Goal: Task Accomplishment & Management: Manage account settings

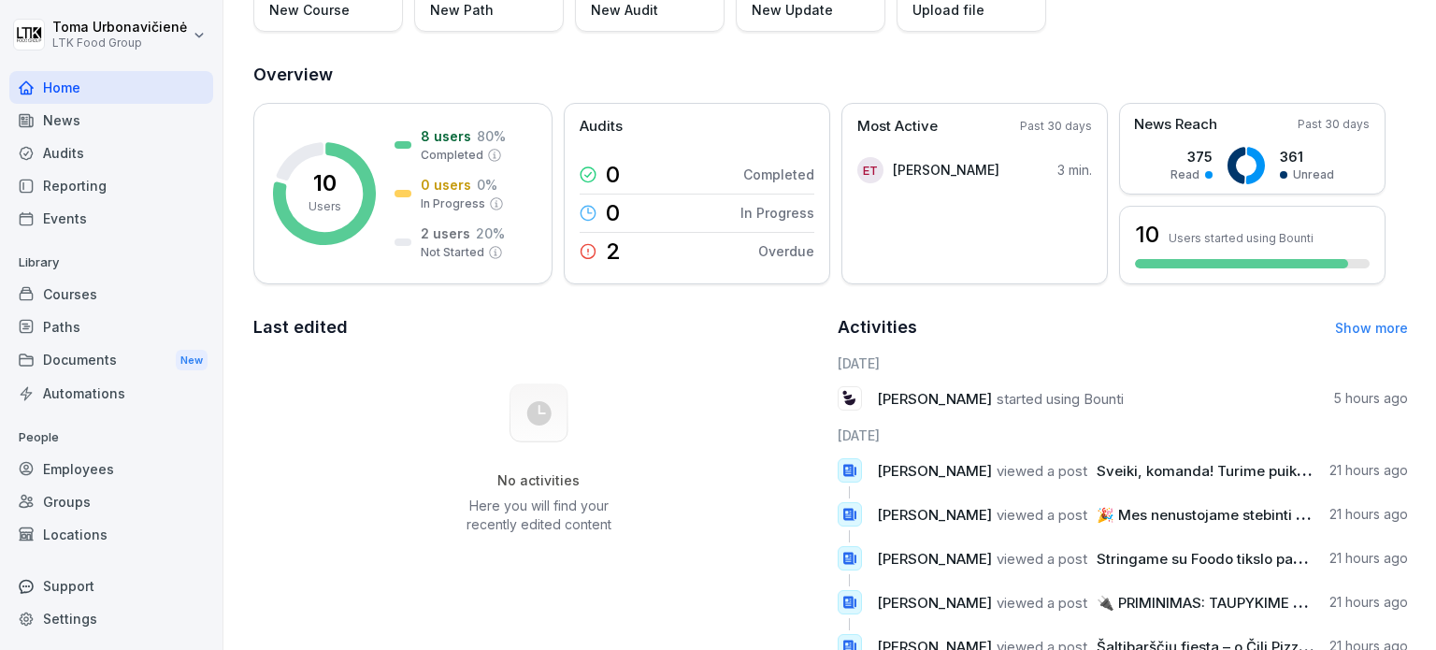
scroll to position [187, 0]
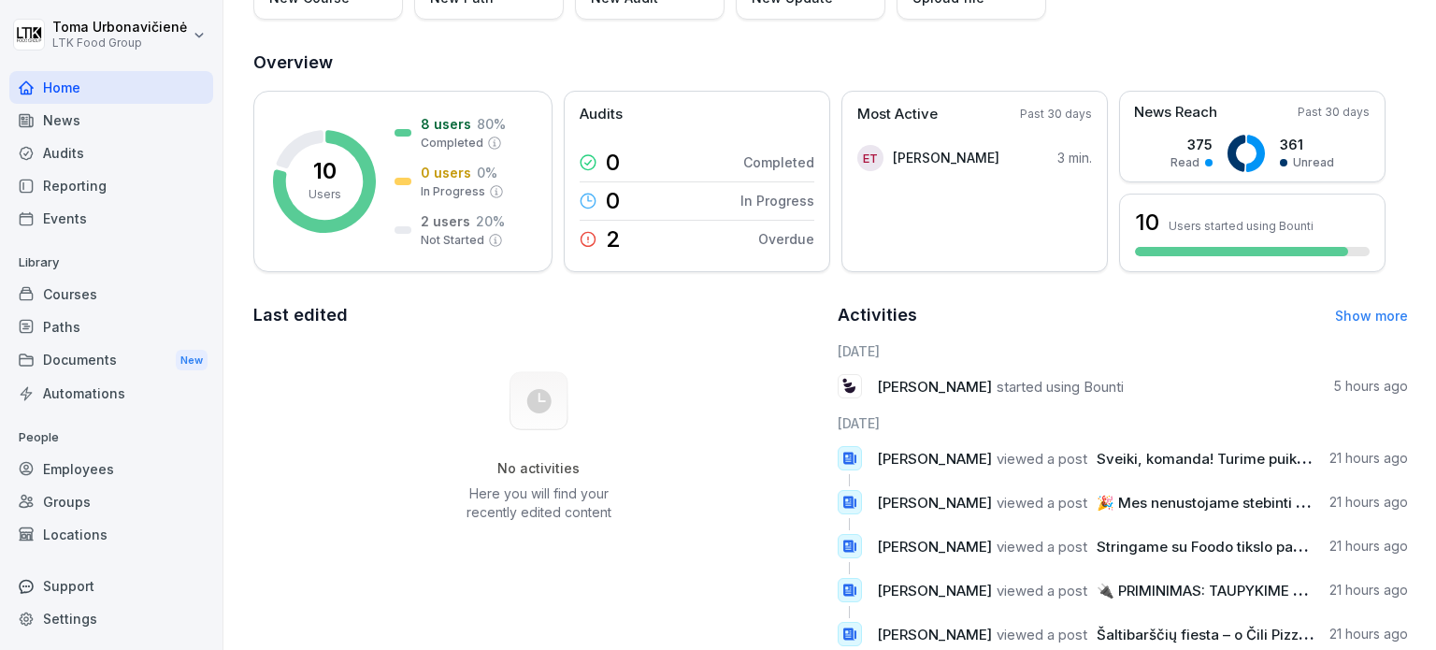
click at [1040, 386] on span "started using Bounti" at bounding box center [1060, 387] width 127 height 18
drag, startPoint x: 921, startPoint y: 386, endPoint x: 1211, endPoint y: 383, distance: 289.9
click at [1206, 384] on div "[PERSON_NAME] started using Bounti 5 hours ago" at bounding box center [1123, 386] width 571 height 24
click at [1248, 382] on div "[PERSON_NAME] started using Bounti 5 hours ago" at bounding box center [1123, 386] width 571 height 24
drag, startPoint x: 902, startPoint y: 385, endPoint x: 1130, endPoint y: 406, distance: 228.1
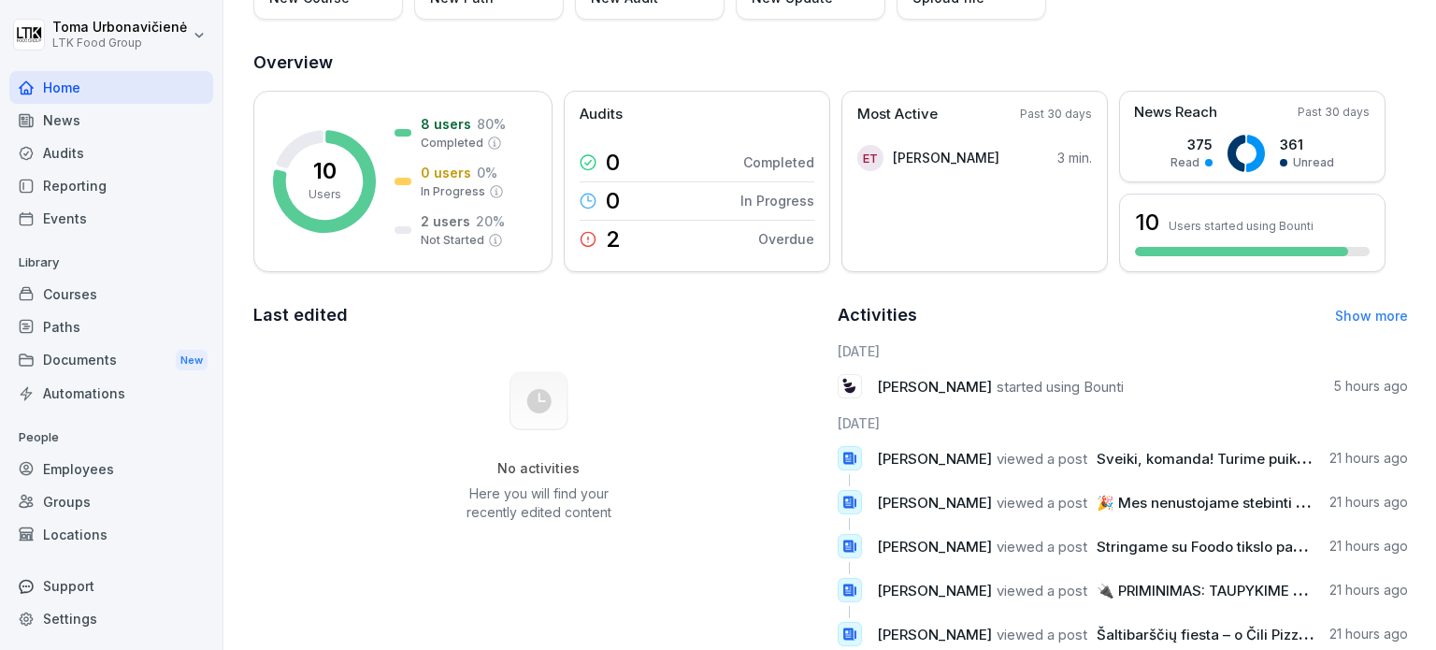
click at [1130, 406] on div "[DATE] [PERSON_NAME] started using Bounti 5 hours ago [DATE] [PERSON_NAME] view…" at bounding box center [1123, 545] width 571 height 408
click at [1154, 398] on div "[DATE] [PERSON_NAME] started using Bounti 5 hours ago [DATE] [PERSON_NAME] view…" at bounding box center [1123, 545] width 571 height 408
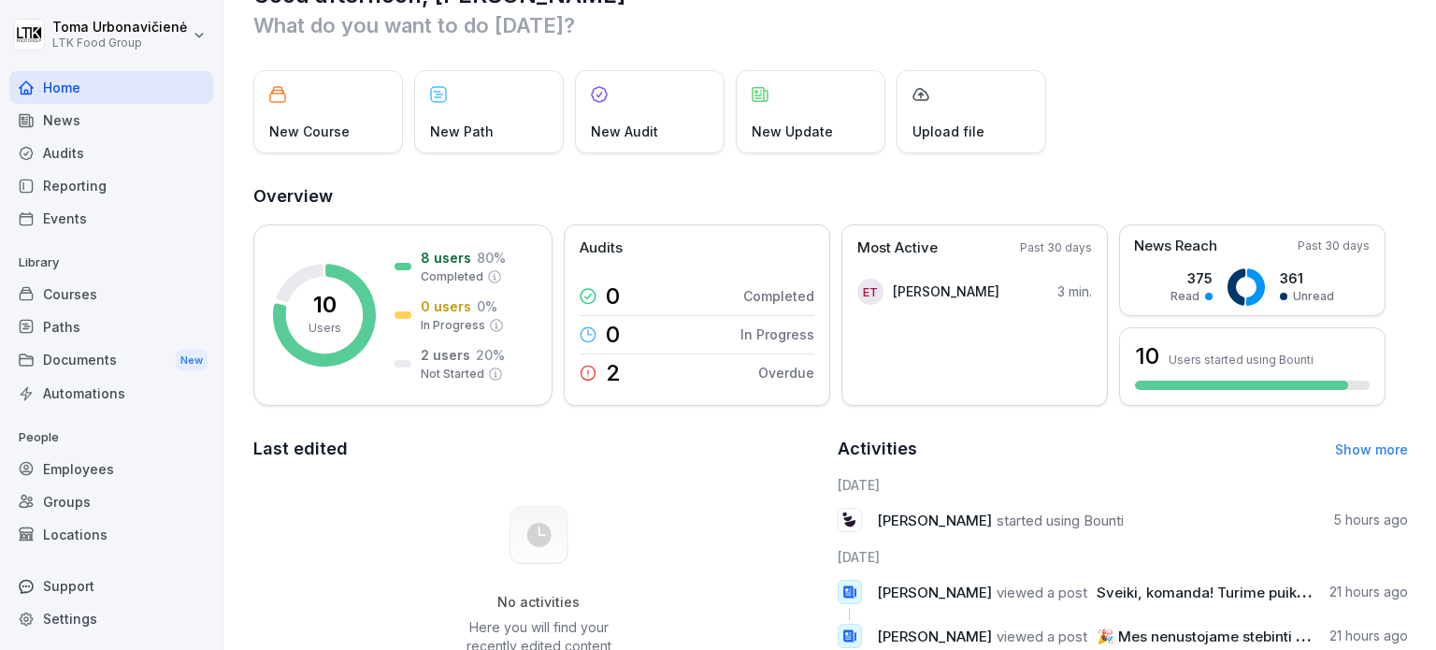
scroll to position [52, 0]
click at [478, 362] on p "20 %" at bounding box center [490, 356] width 29 height 20
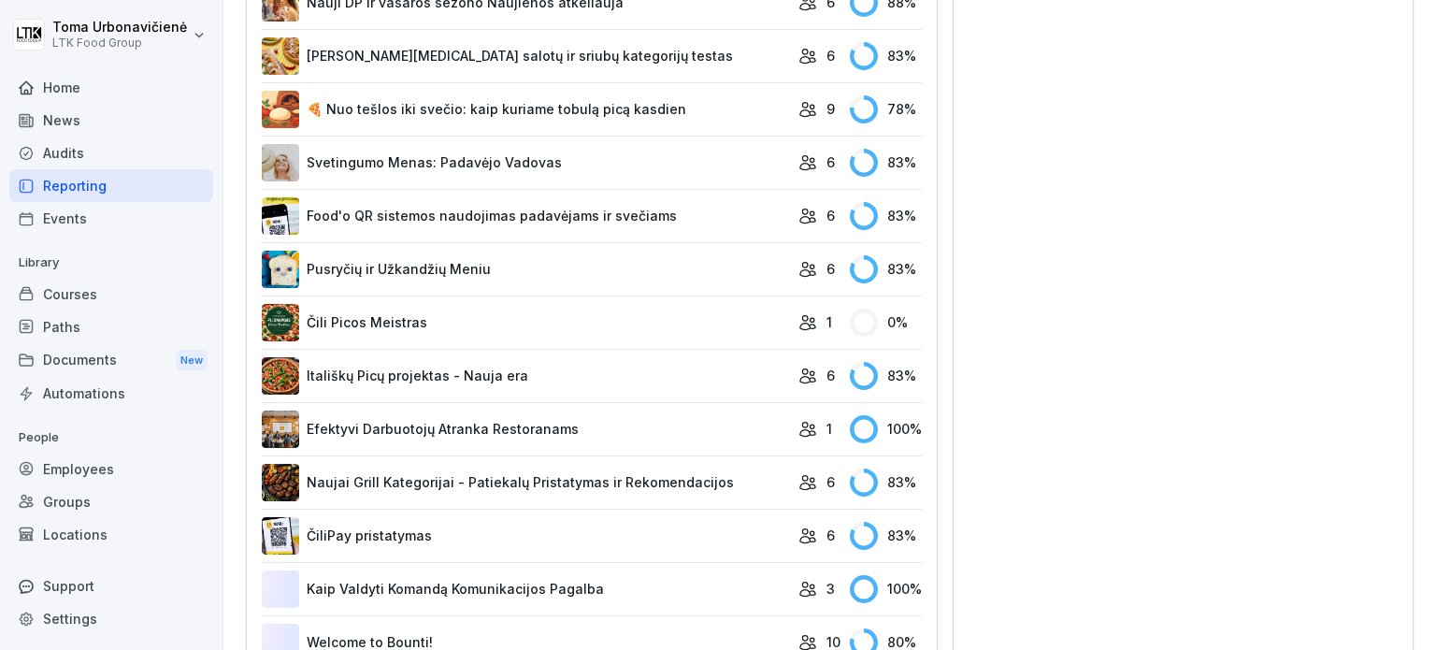
scroll to position [894, 0]
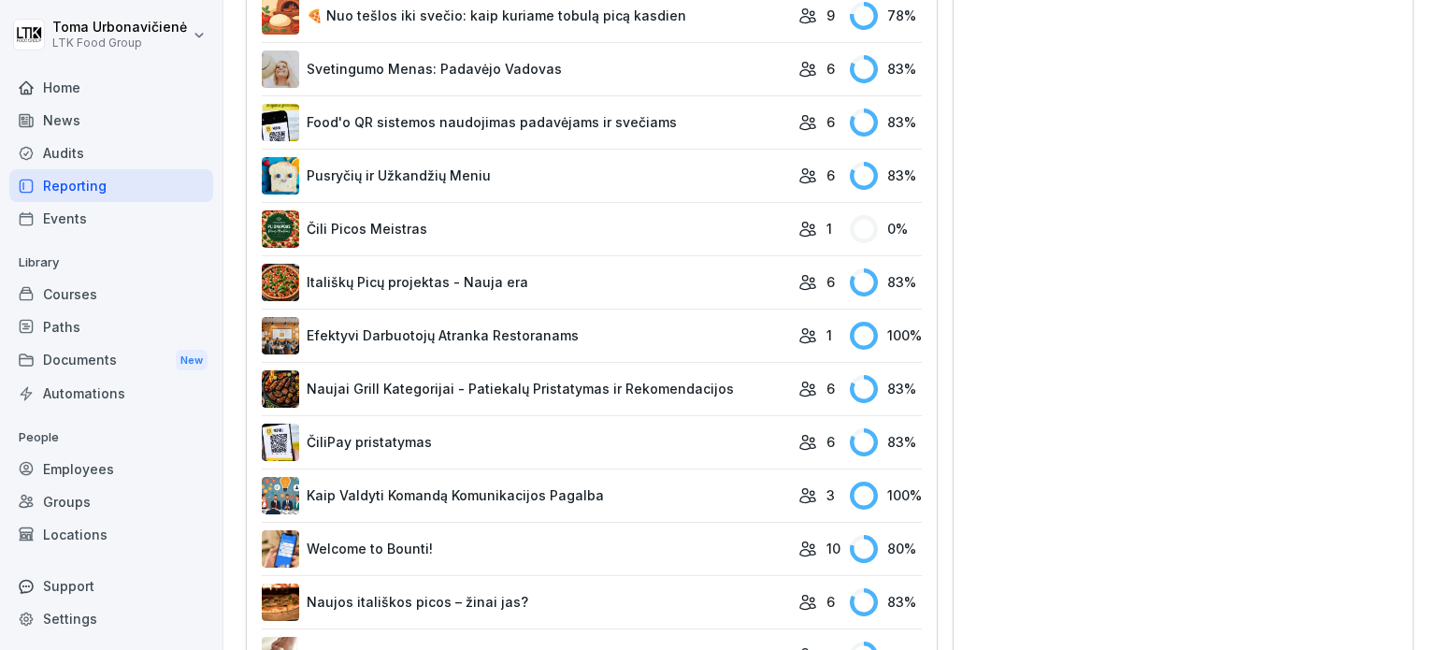
click at [376, 229] on link "Čili Picos Meistras" at bounding box center [525, 228] width 527 height 37
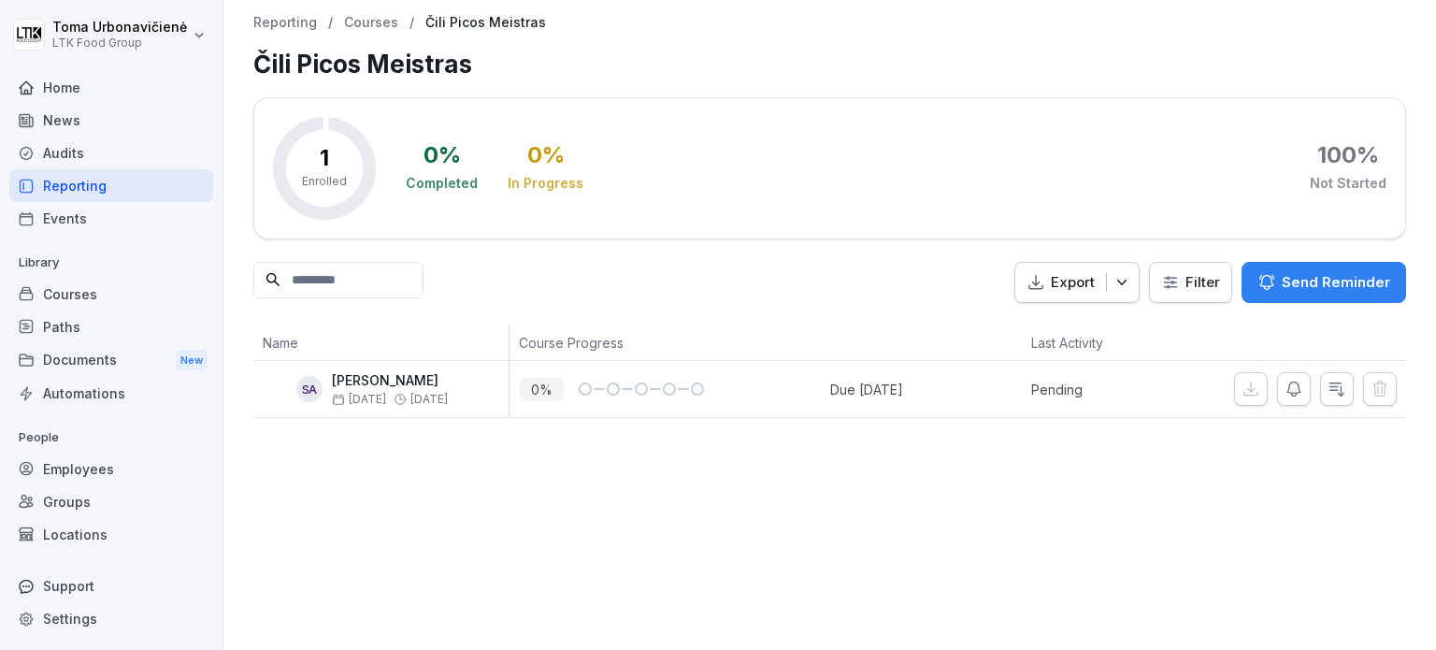
click at [1285, 396] on icon "button" at bounding box center [1294, 389] width 19 height 19
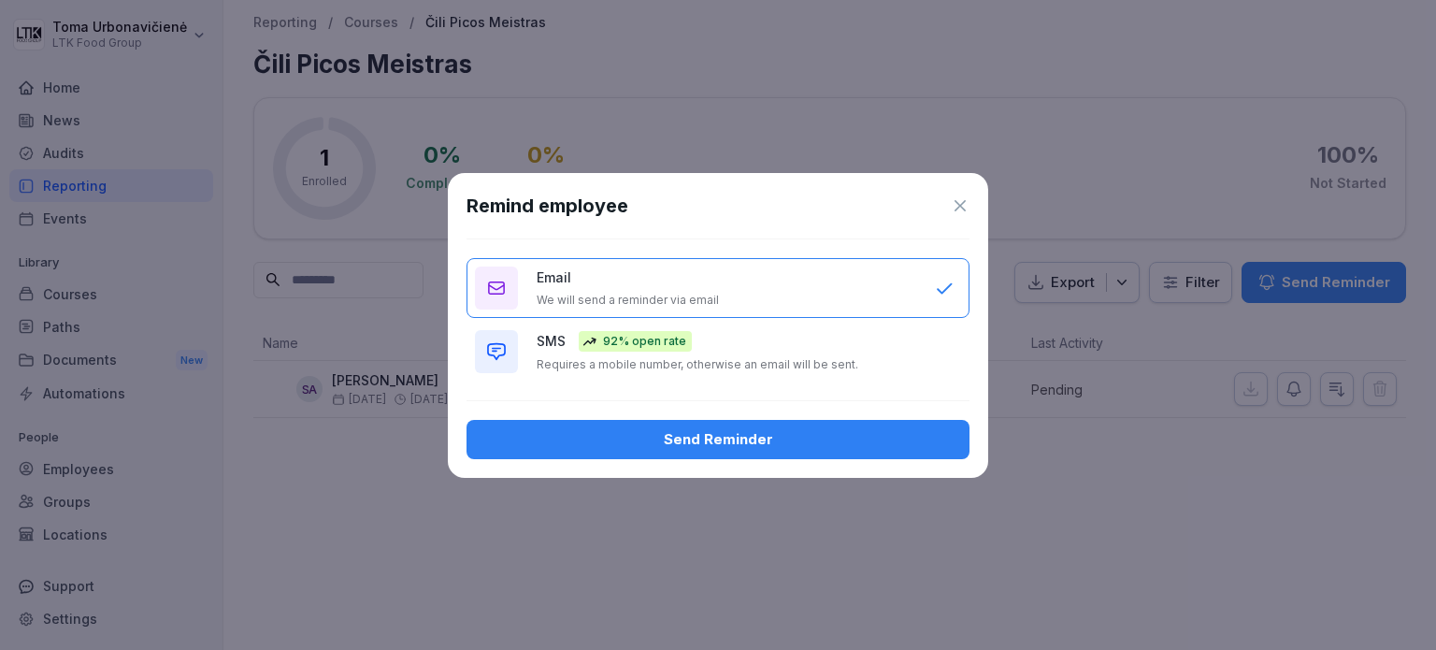
click at [554, 344] on p "SMS" at bounding box center [551, 341] width 29 height 20
click at [643, 438] on div "Send Reminder" at bounding box center [718, 439] width 473 height 21
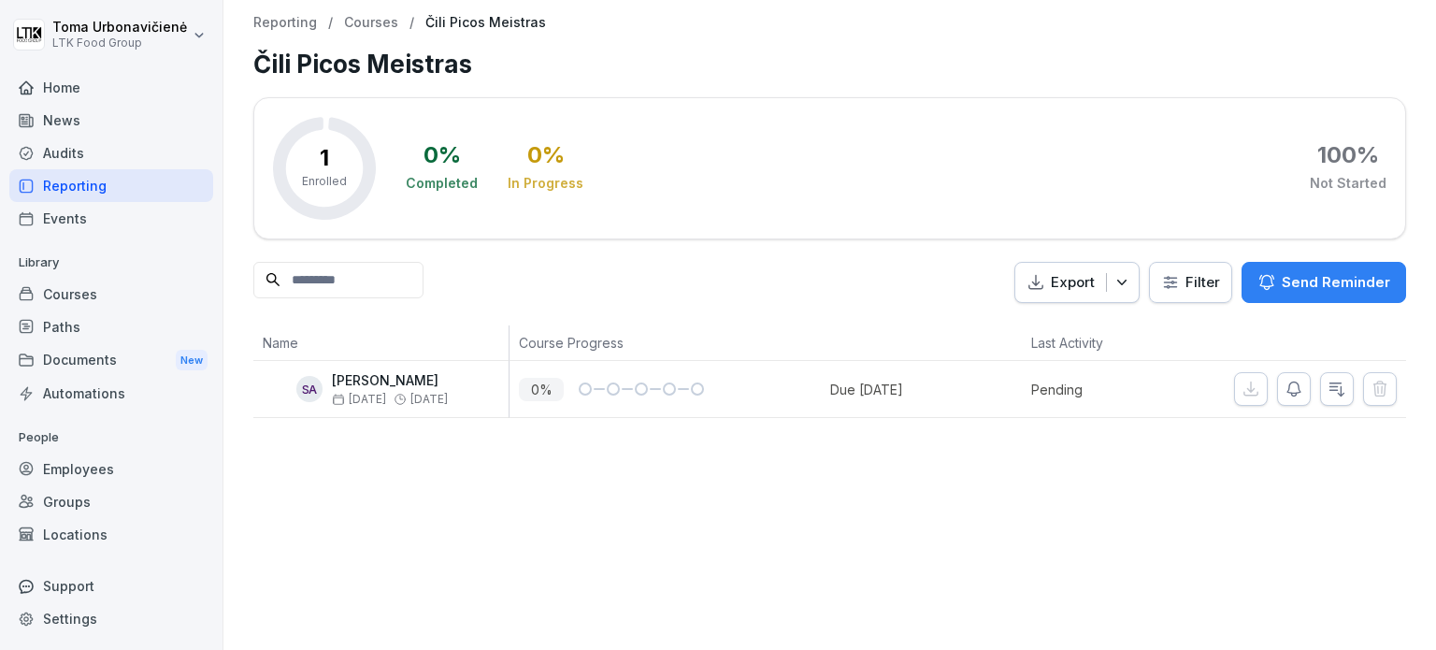
click at [79, 181] on div "Reporting" at bounding box center [111, 185] width 204 height 33
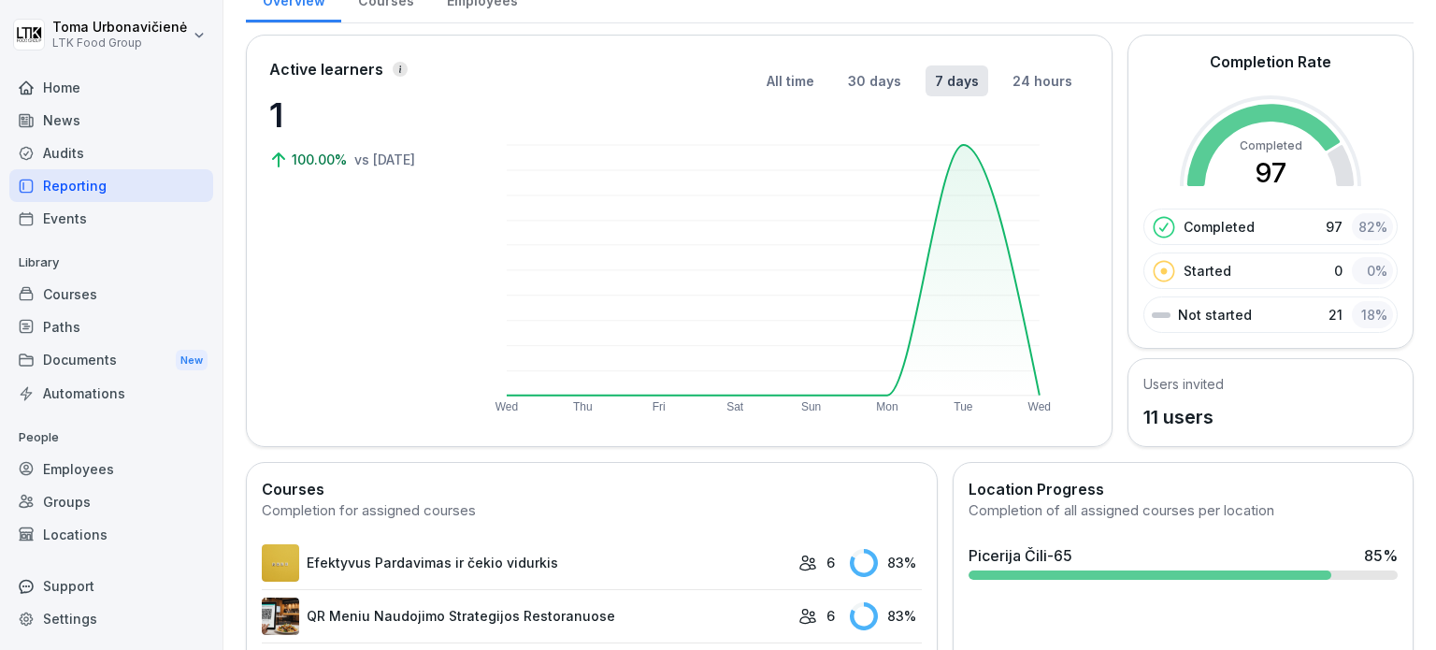
scroll to position [374, 0]
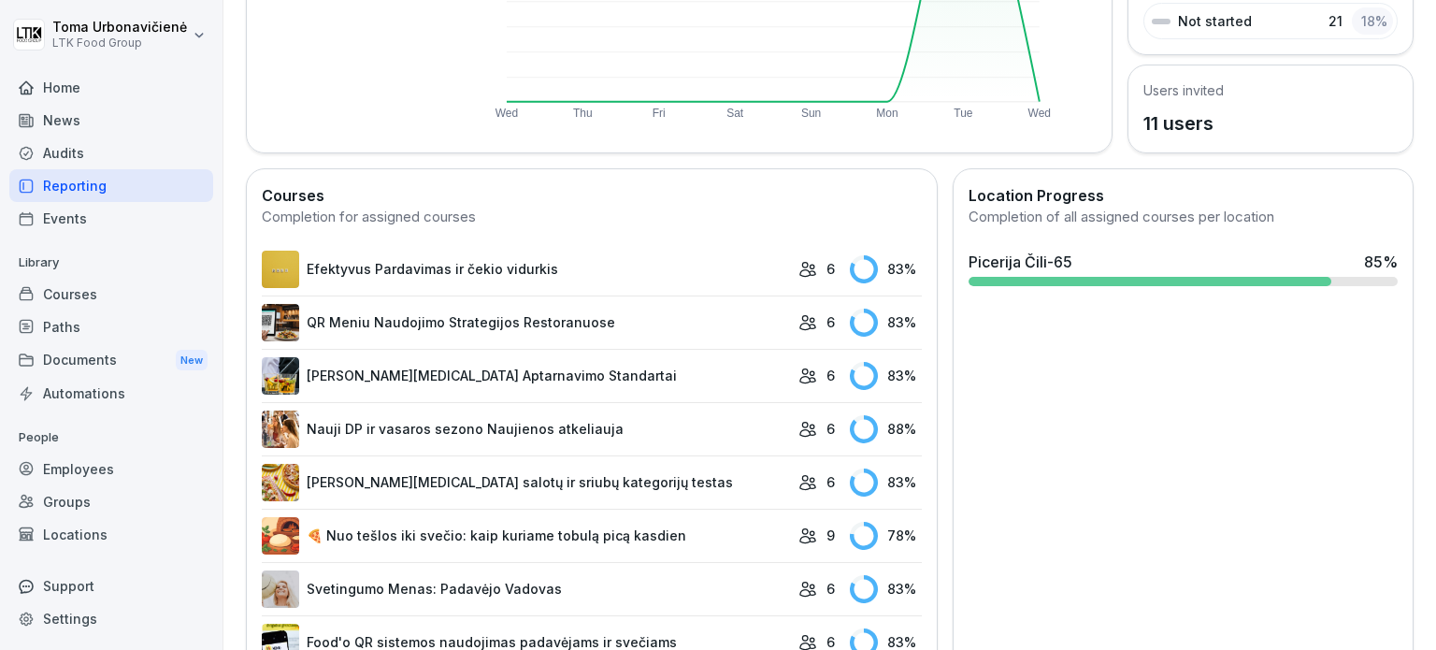
click at [859, 262] on div "83 %" at bounding box center [886, 269] width 72 height 28
click at [710, 268] on link "Efektyvus Pardavimas ir čekio vidurkis" at bounding box center [525, 269] width 527 height 37
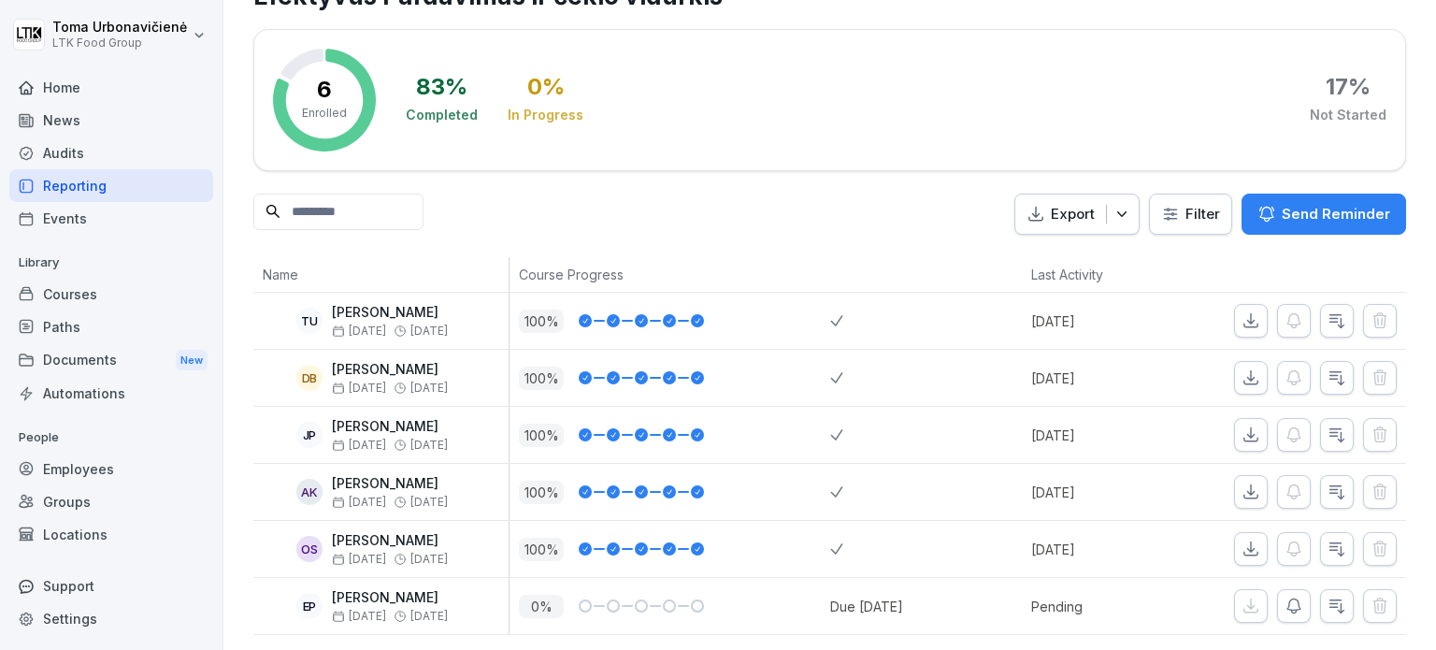
scroll to position [94, 0]
click at [1287, 597] on icon "button" at bounding box center [1294, 606] width 19 height 19
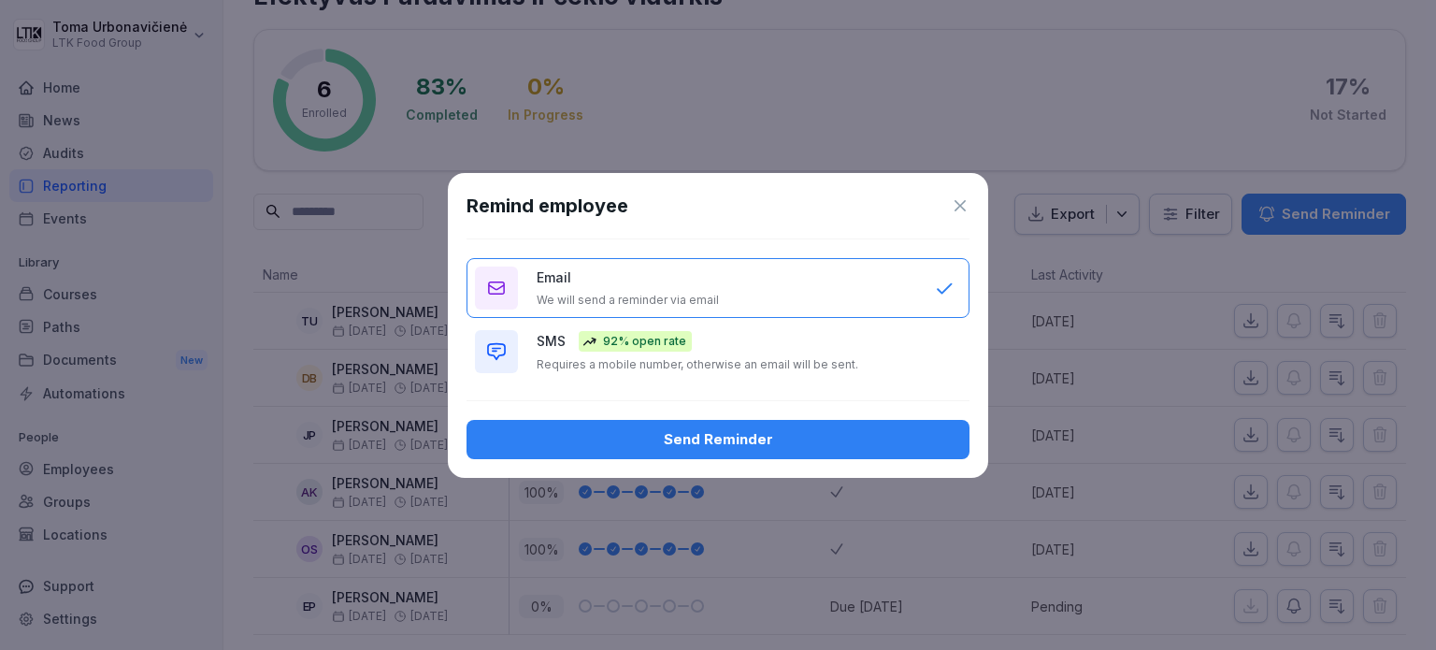
click at [695, 341] on div "SMS 92% open rate Requires a mobile number, otherwise an email will be sent." at bounding box center [727, 351] width 380 height 41
click at [767, 455] on button "Send Reminder" at bounding box center [718, 439] width 503 height 39
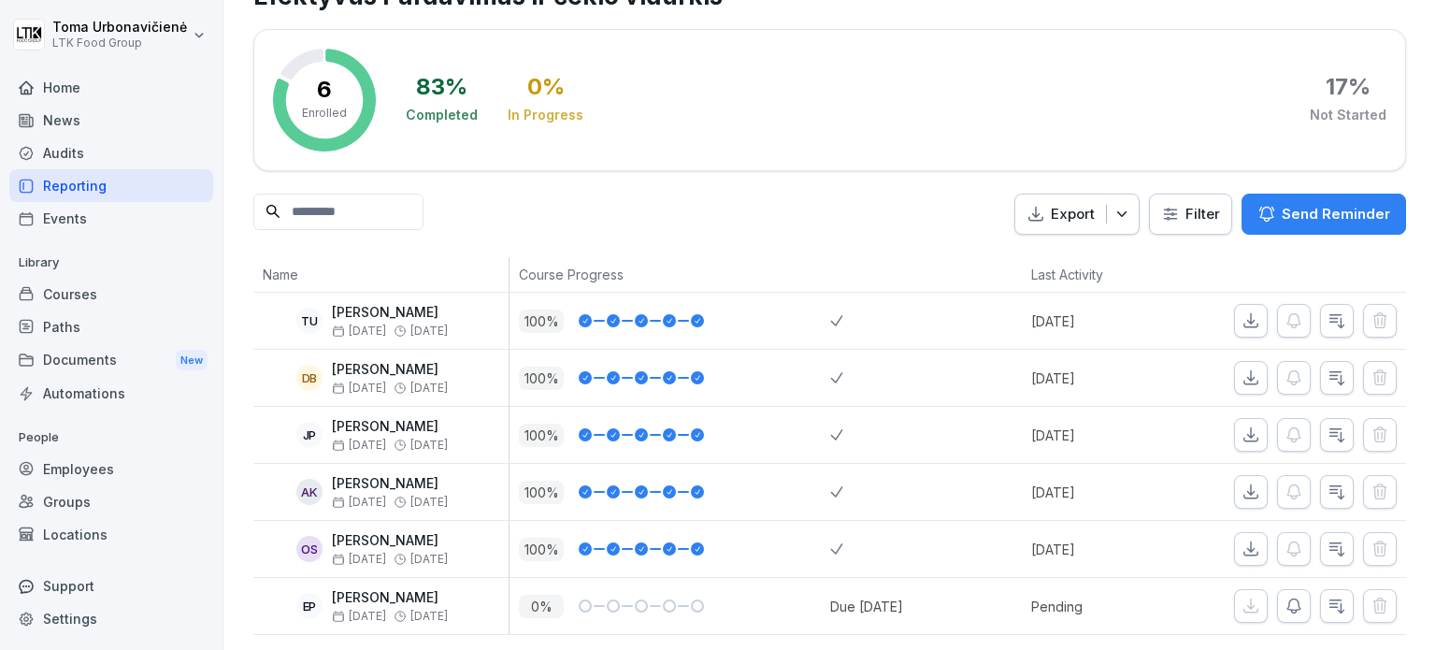
click at [82, 179] on div "Reporting" at bounding box center [111, 185] width 204 height 33
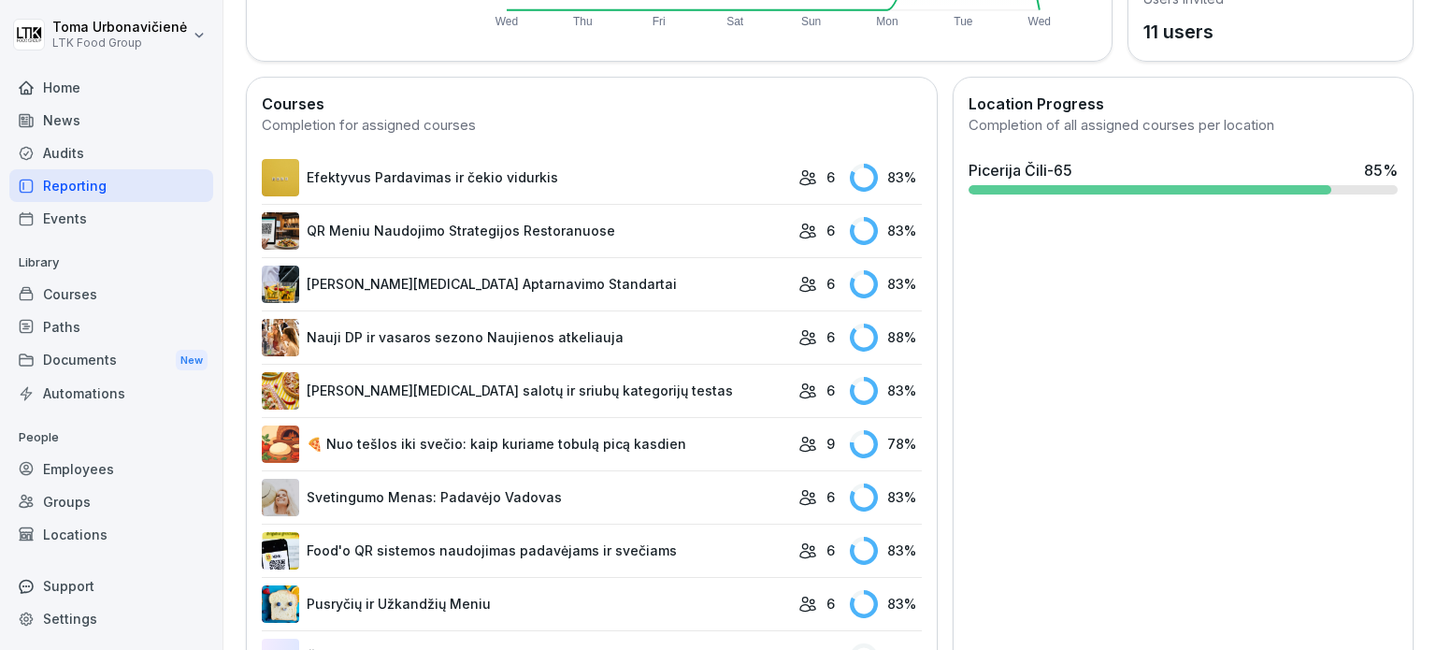
scroll to position [562, 0]
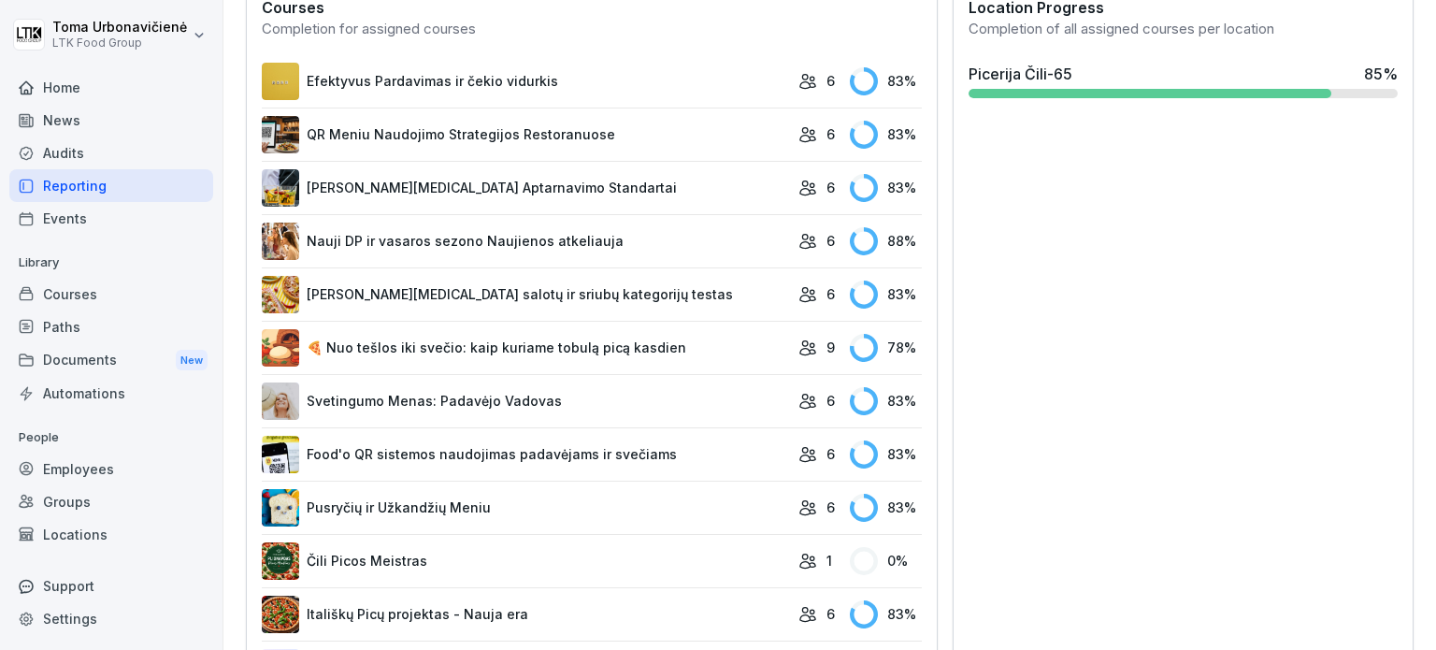
click at [584, 553] on link "Čili Picos Meistras" at bounding box center [525, 560] width 527 height 37
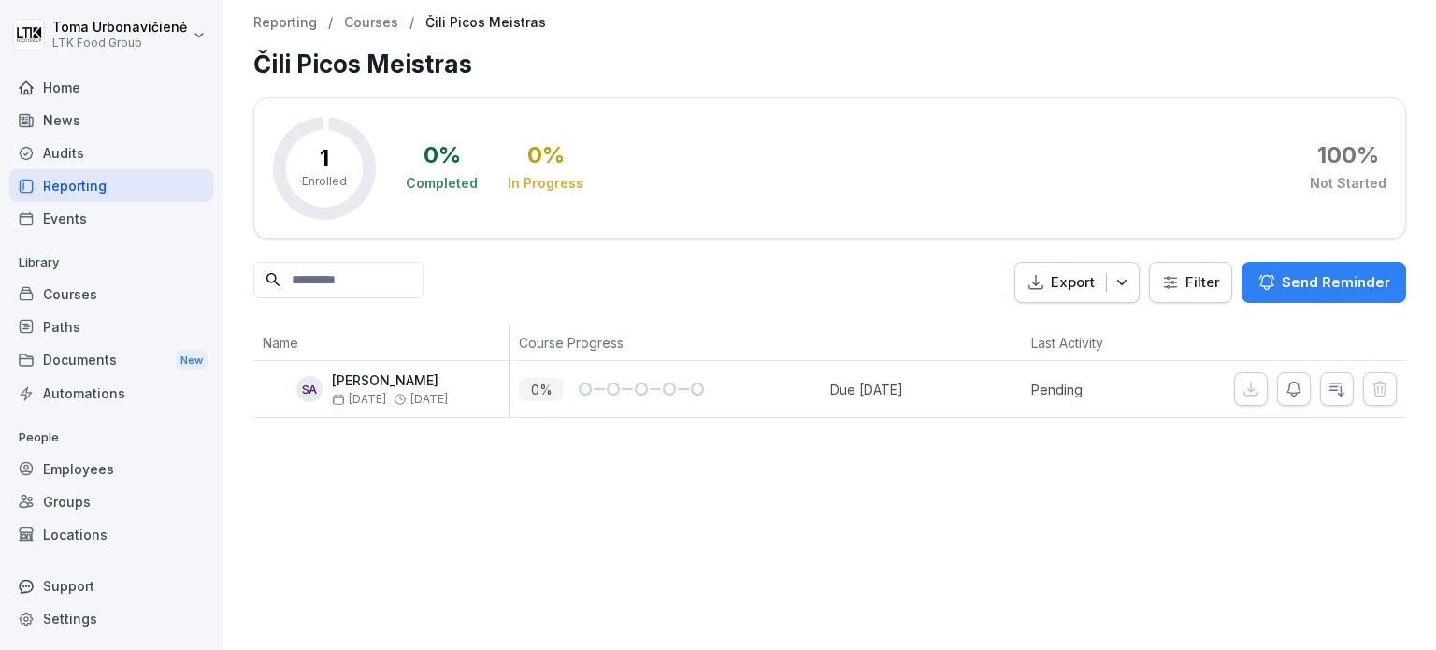
click at [79, 185] on div "Reporting" at bounding box center [111, 185] width 204 height 33
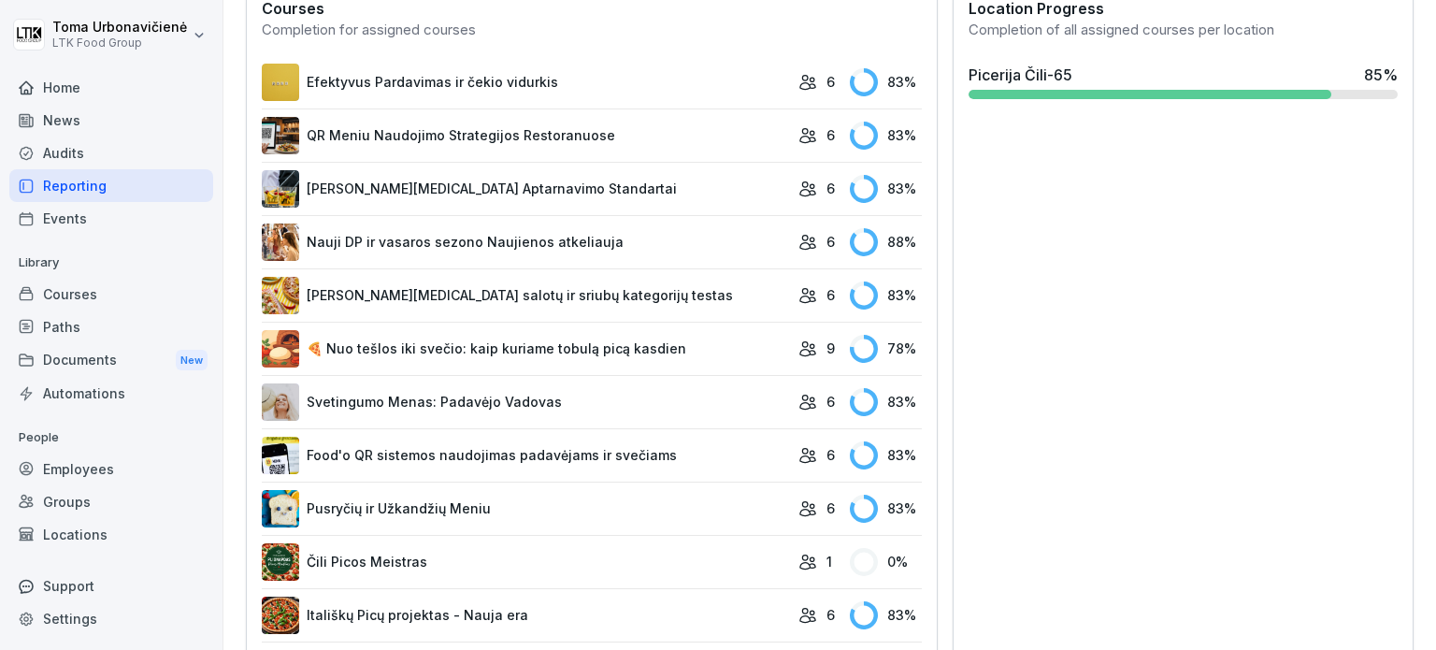
scroll to position [1017, 0]
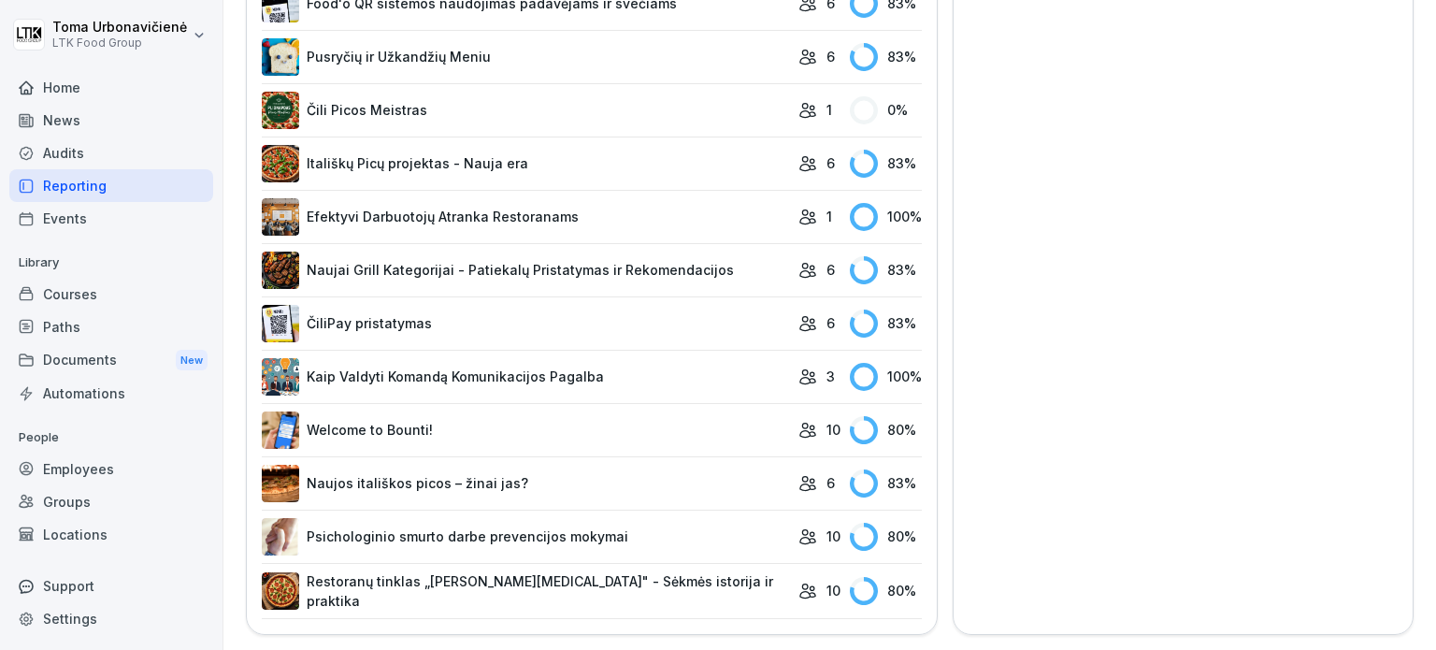
click at [602, 533] on link "Psichologinio smurto darbe prevencijos mokymai" at bounding box center [525, 536] width 527 height 37
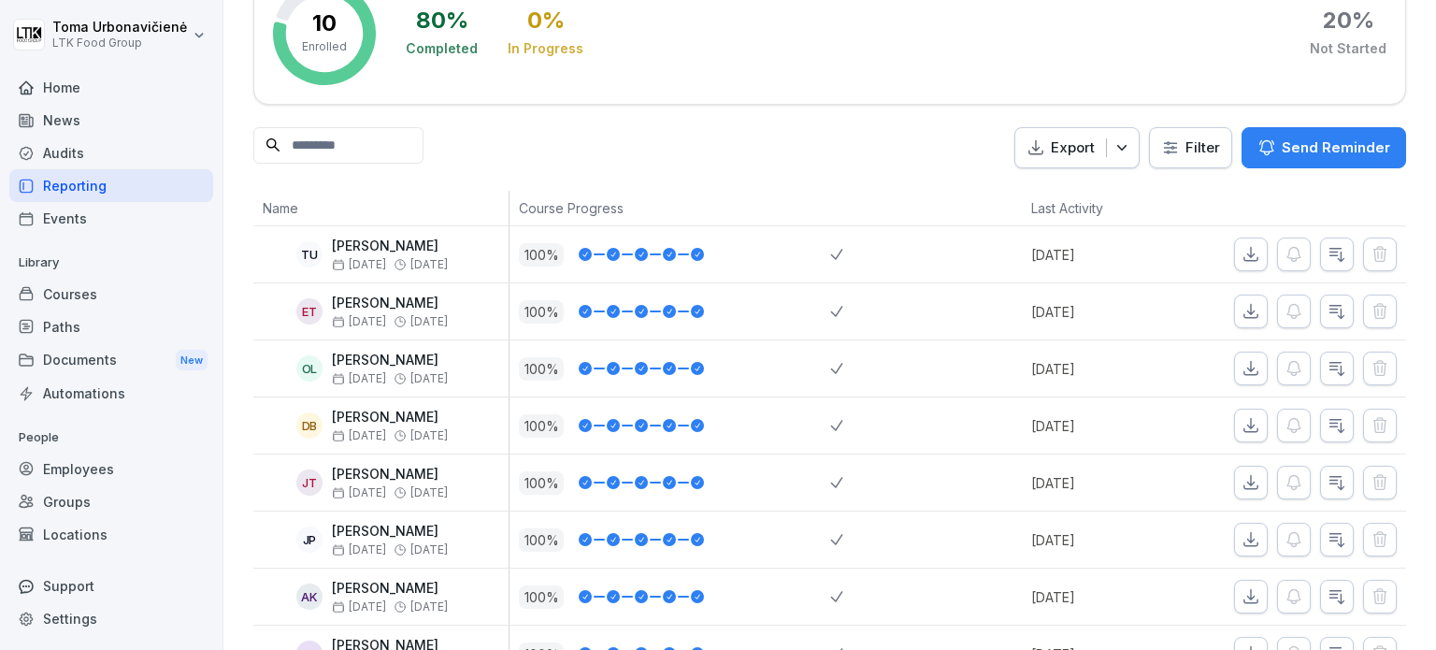
scroll to position [228, 0]
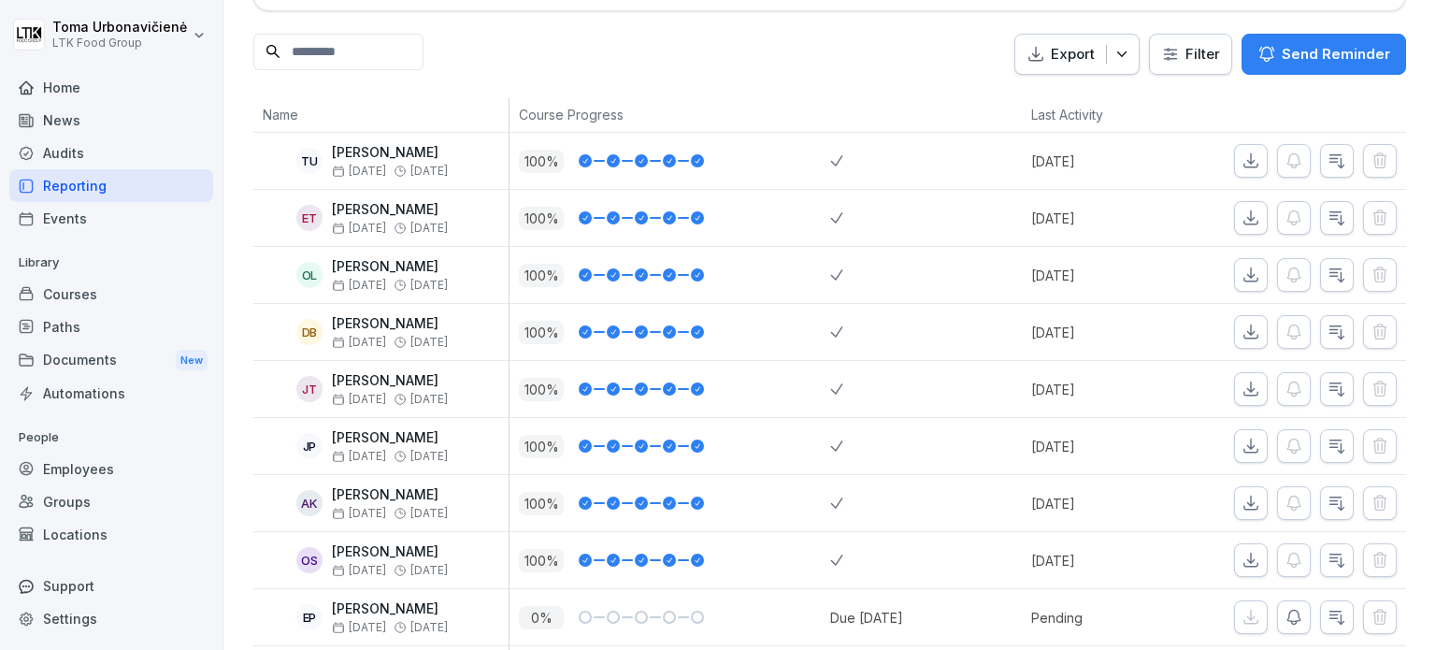
click at [302, 391] on div "JT" at bounding box center [309, 389] width 26 height 26
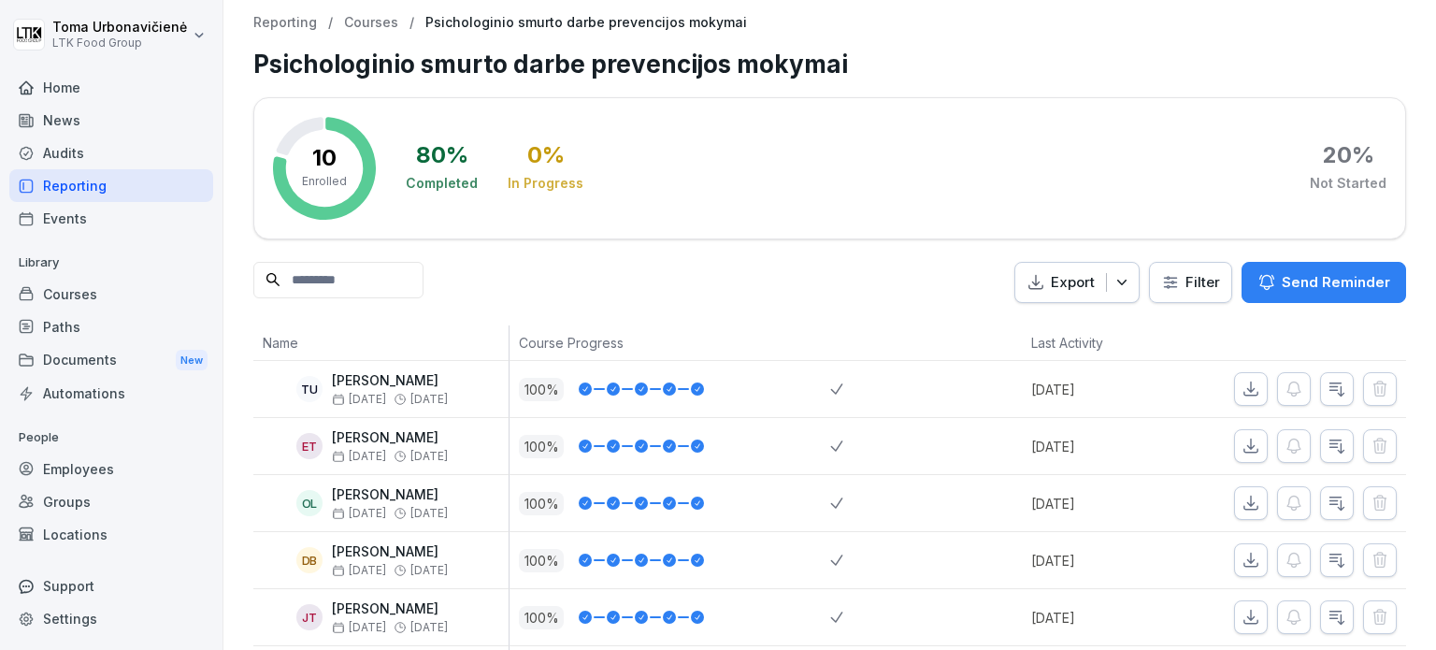
click at [92, 179] on div "Reporting" at bounding box center [111, 185] width 204 height 33
